Goal: Transaction & Acquisition: Purchase product/service

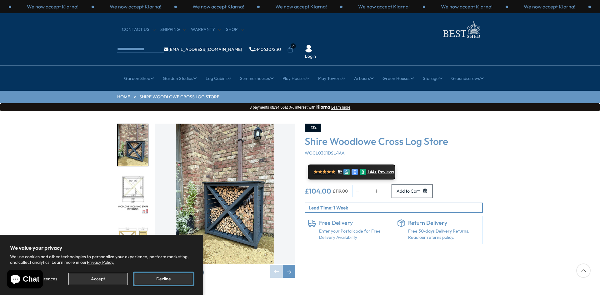
click at [166, 281] on button "Decline" at bounding box center [163, 279] width 59 height 12
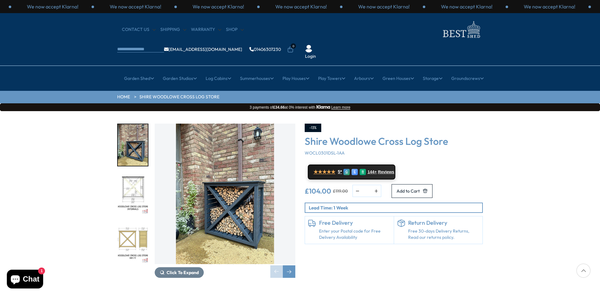
click at [134, 174] on img "2 / 7" at bounding box center [133, 195] width 30 height 42
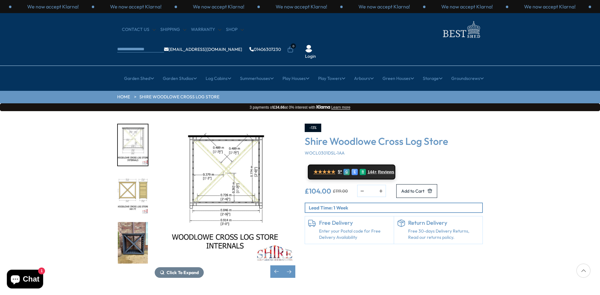
click at [133, 174] on img "3 / 7" at bounding box center [133, 195] width 30 height 42
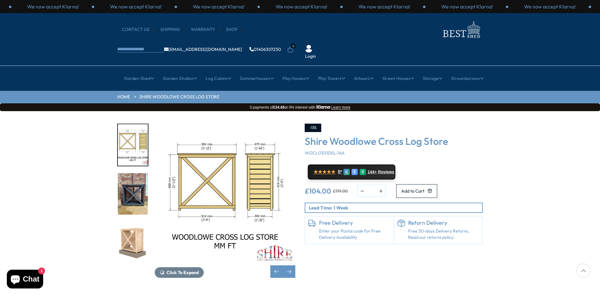
click at [135, 176] on img "4 / 7" at bounding box center [133, 195] width 30 height 42
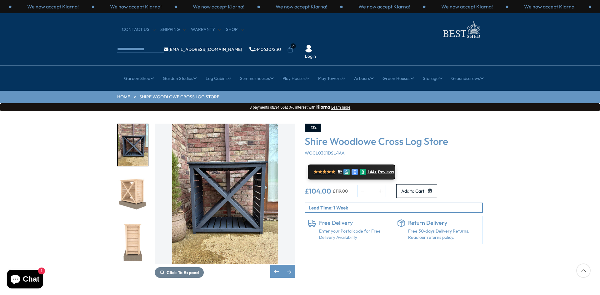
click at [132, 198] on div at bounding box center [132, 148] width 31 height 343
click at [140, 222] on img "6 / 7" at bounding box center [133, 243] width 30 height 42
click at [137, 174] on img "5 / 7" at bounding box center [133, 195] width 30 height 42
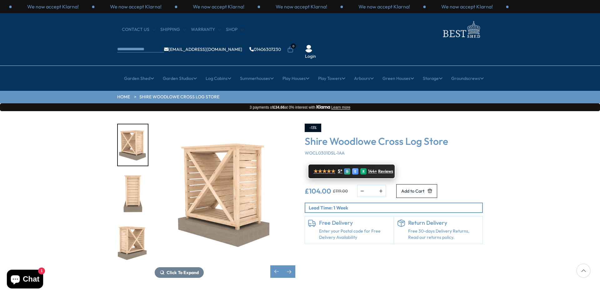
click at [322, 169] on span "★★★★★" at bounding box center [325, 172] width 22 height 6
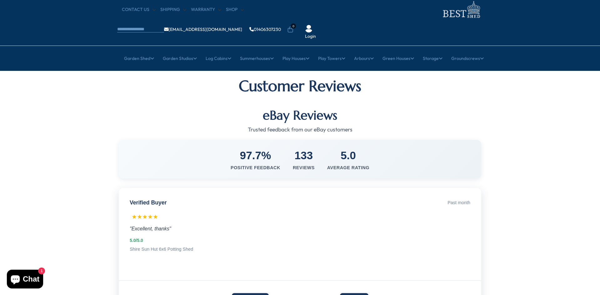
scroll to position [31, 0]
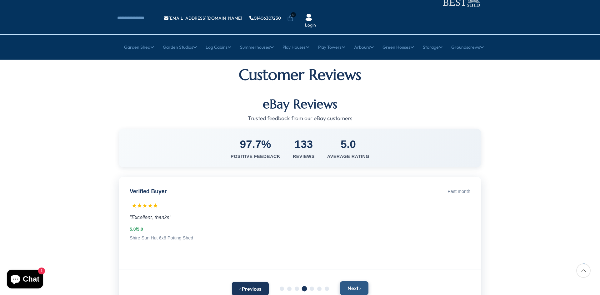
click at [354, 282] on button "Next ›" at bounding box center [354, 289] width 28 height 14
